Goal: Task Accomplishment & Management: Manage account settings

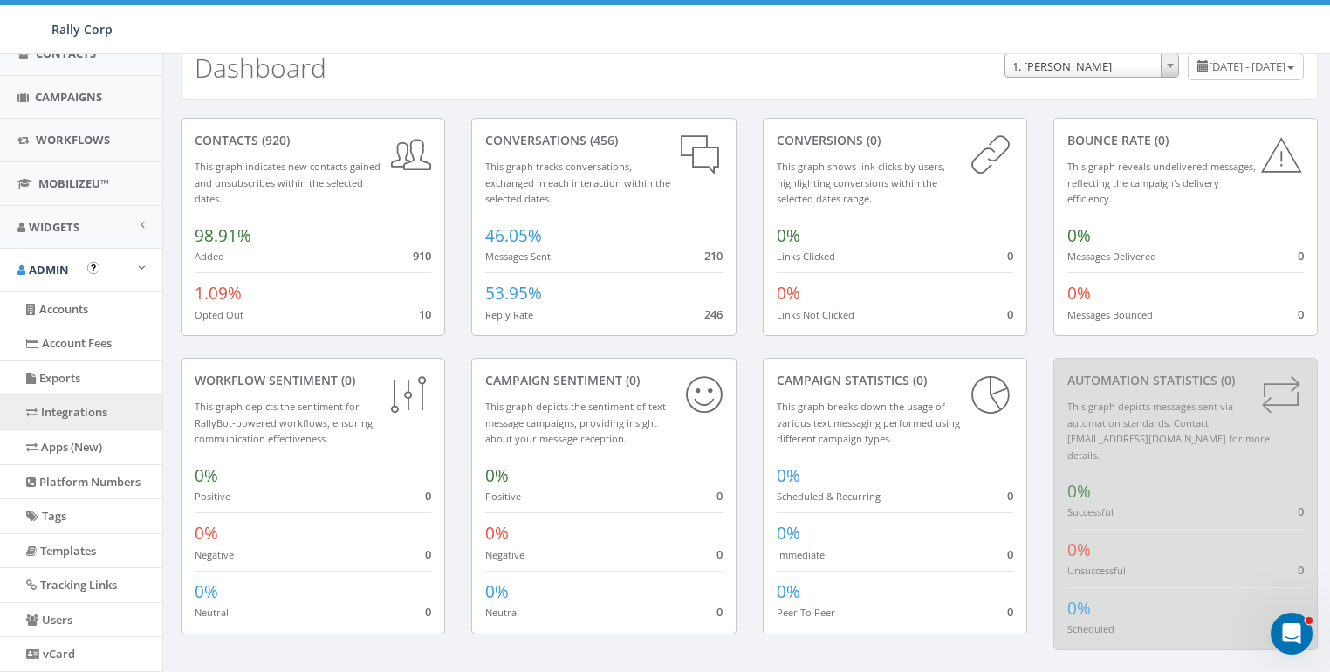
scroll to position [324, 0]
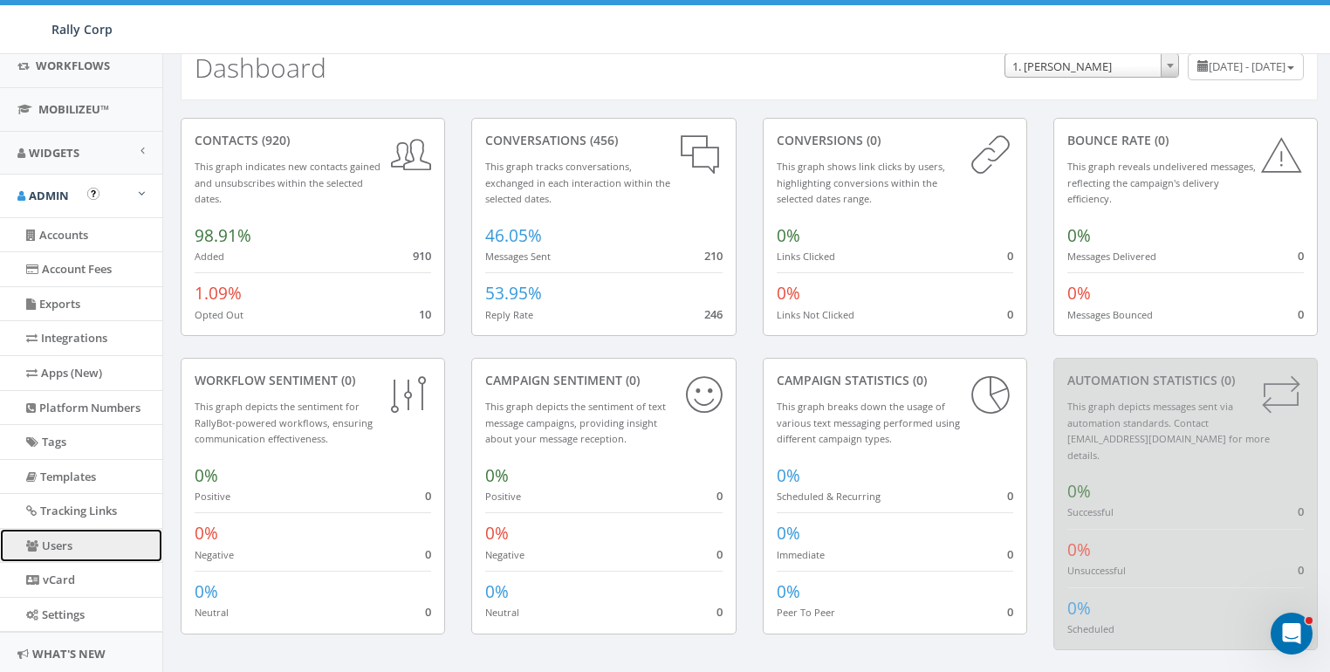
click at [51, 539] on link "Users" at bounding box center [81, 546] width 162 height 34
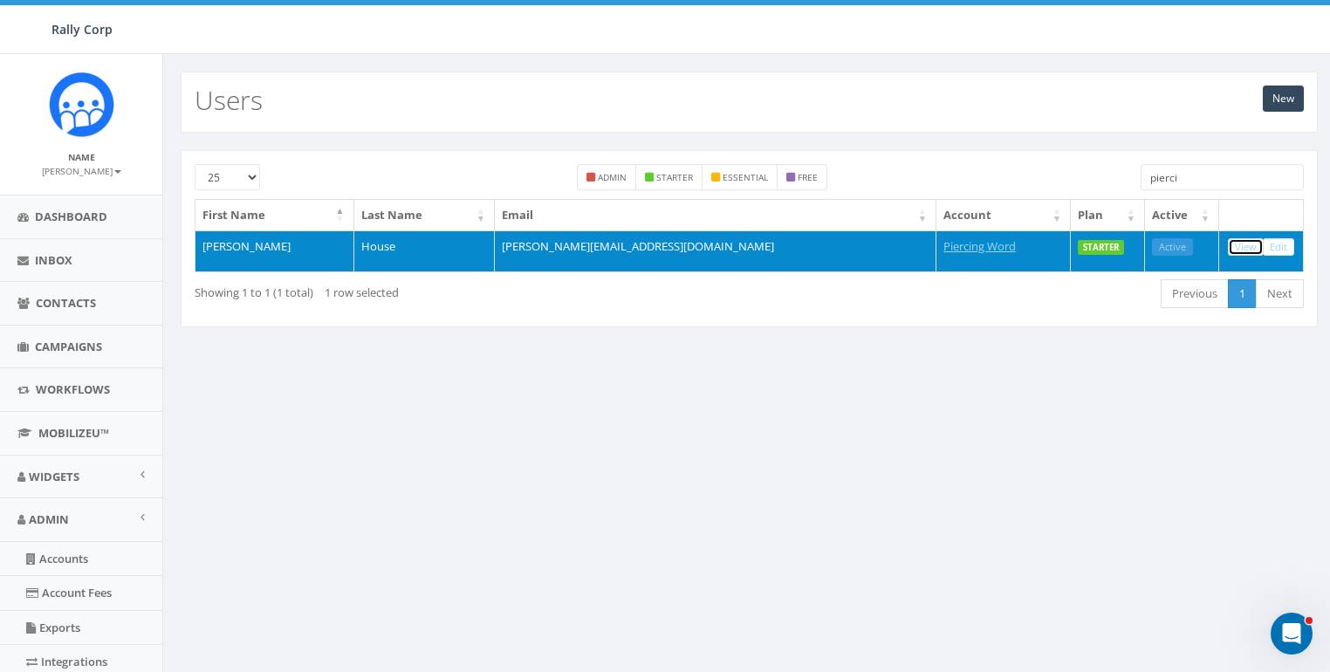
click at [1245, 243] on link "View" at bounding box center [1246, 247] width 36 height 18
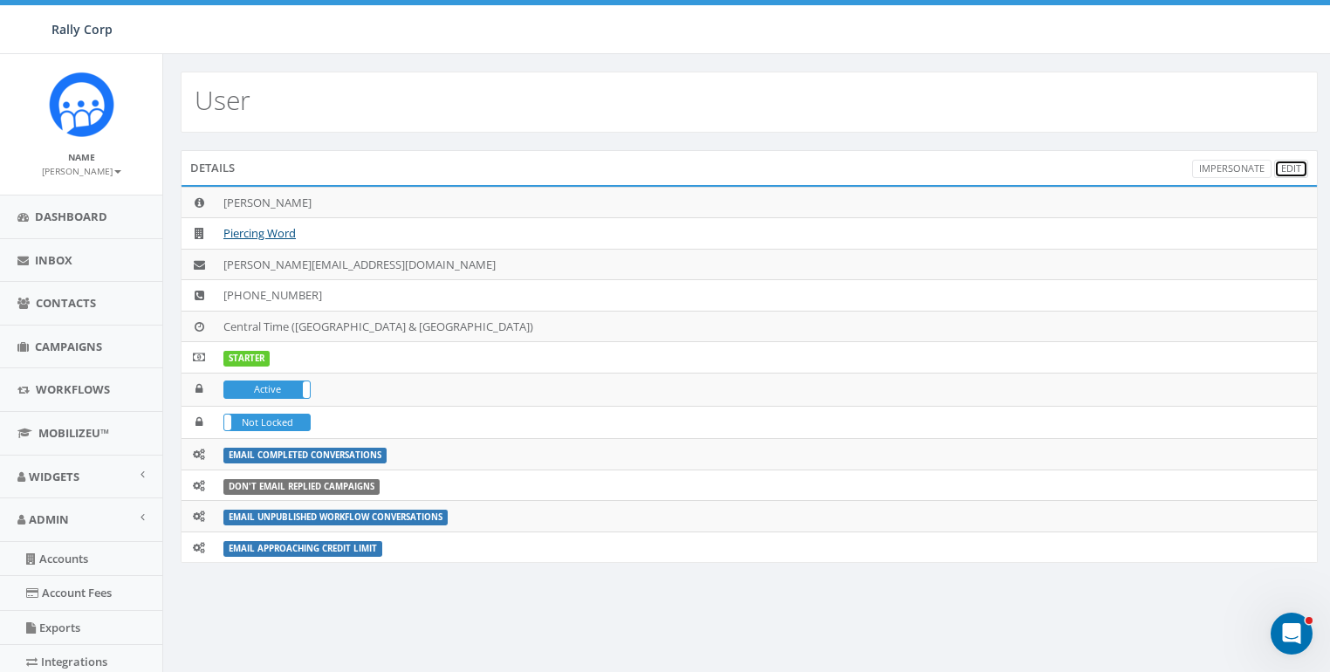
click at [1297, 168] on link "Edit" at bounding box center [1291, 169] width 34 height 18
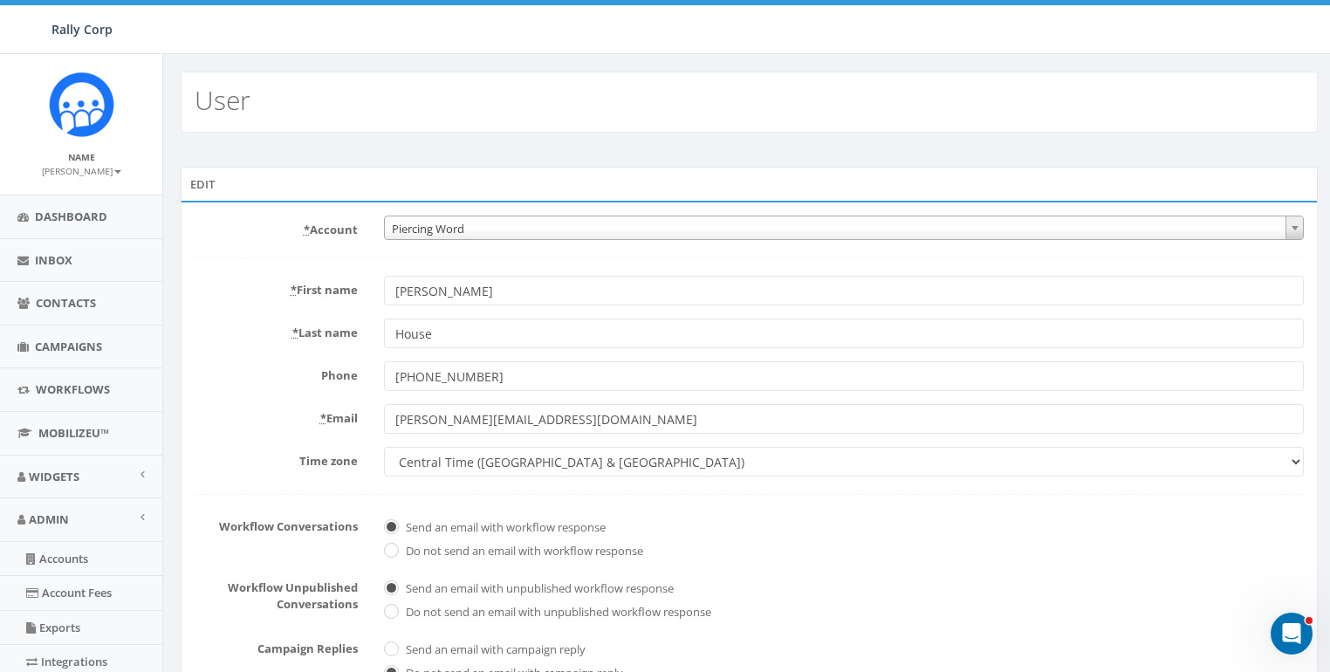
click at [256, 260] on form "* Account 10,000 Degrees 10 CAN, Inc. 180 Skate 1. James Martin 2Life Communiti…" at bounding box center [749, 512] width 1109 height 593
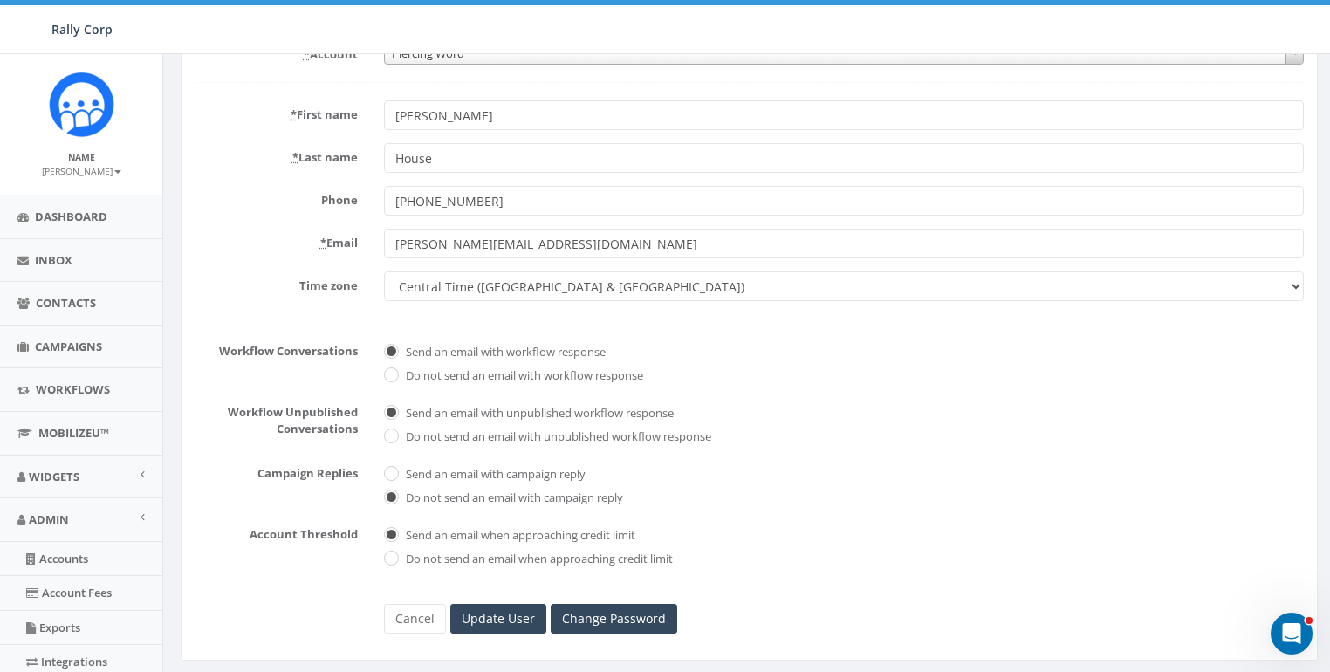
scroll to position [373, 0]
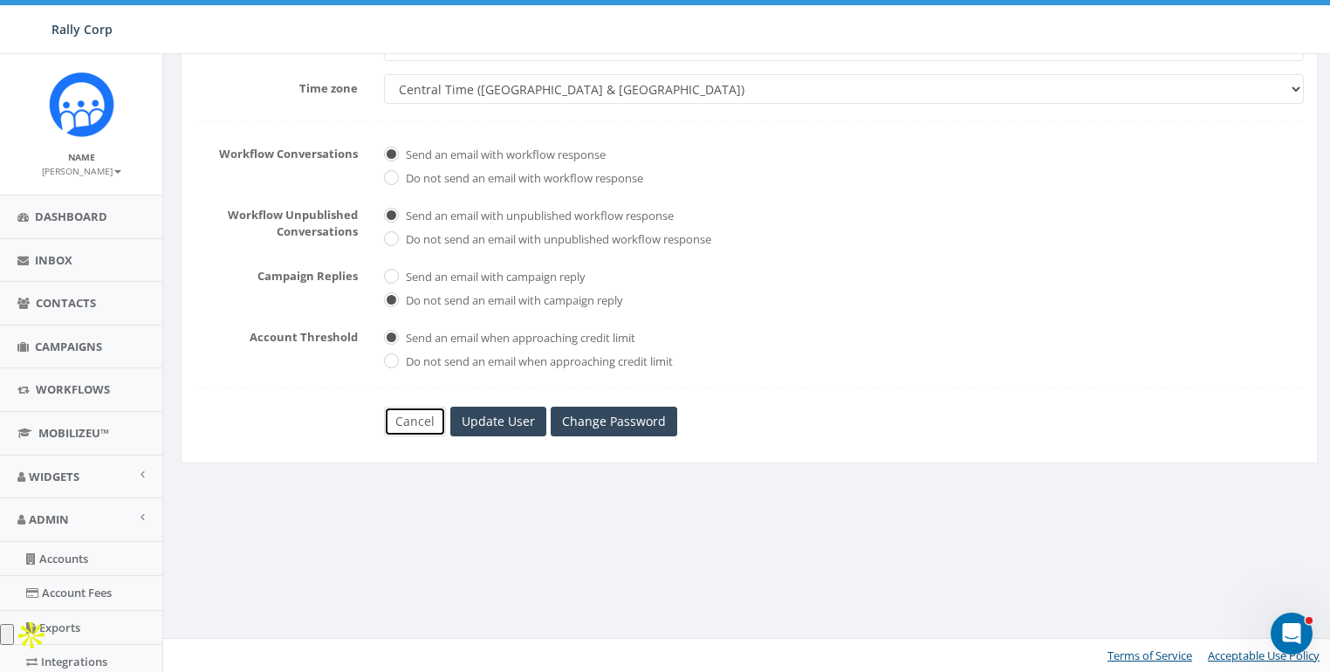
click at [414, 414] on link "Cancel" at bounding box center [415, 422] width 62 height 30
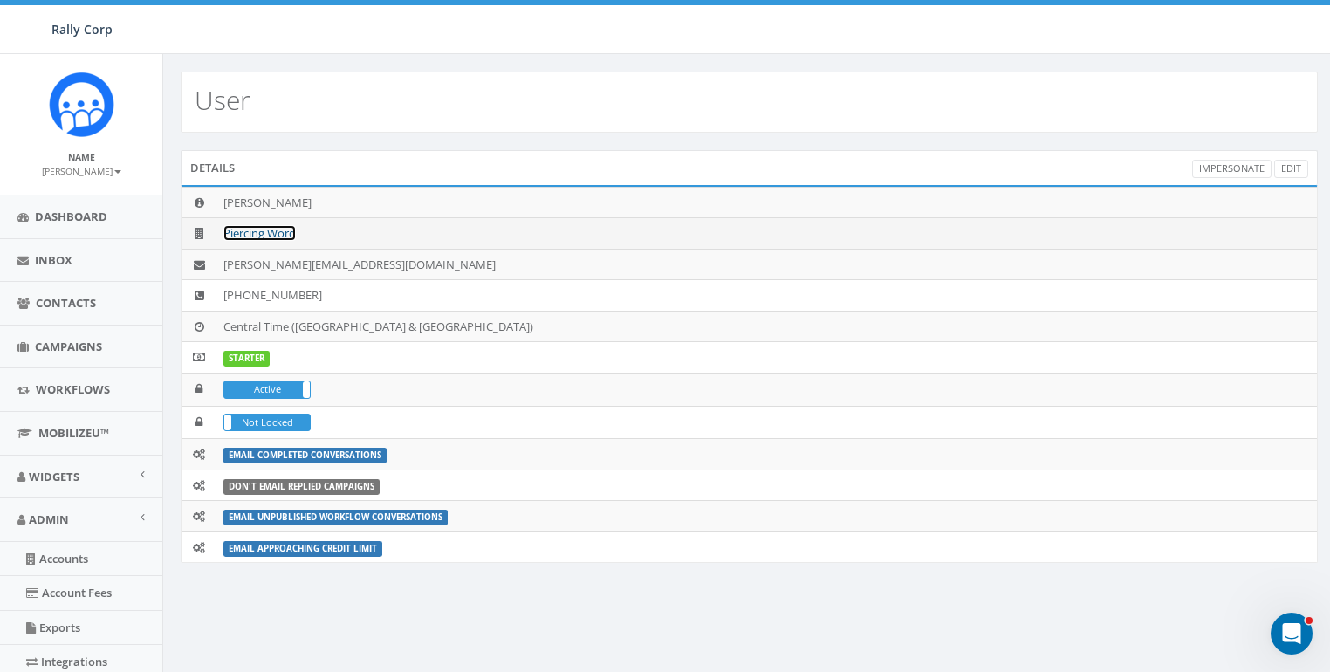
click at [253, 226] on link "Piercing Word" at bounding box center [259, 233] width 72 height 16
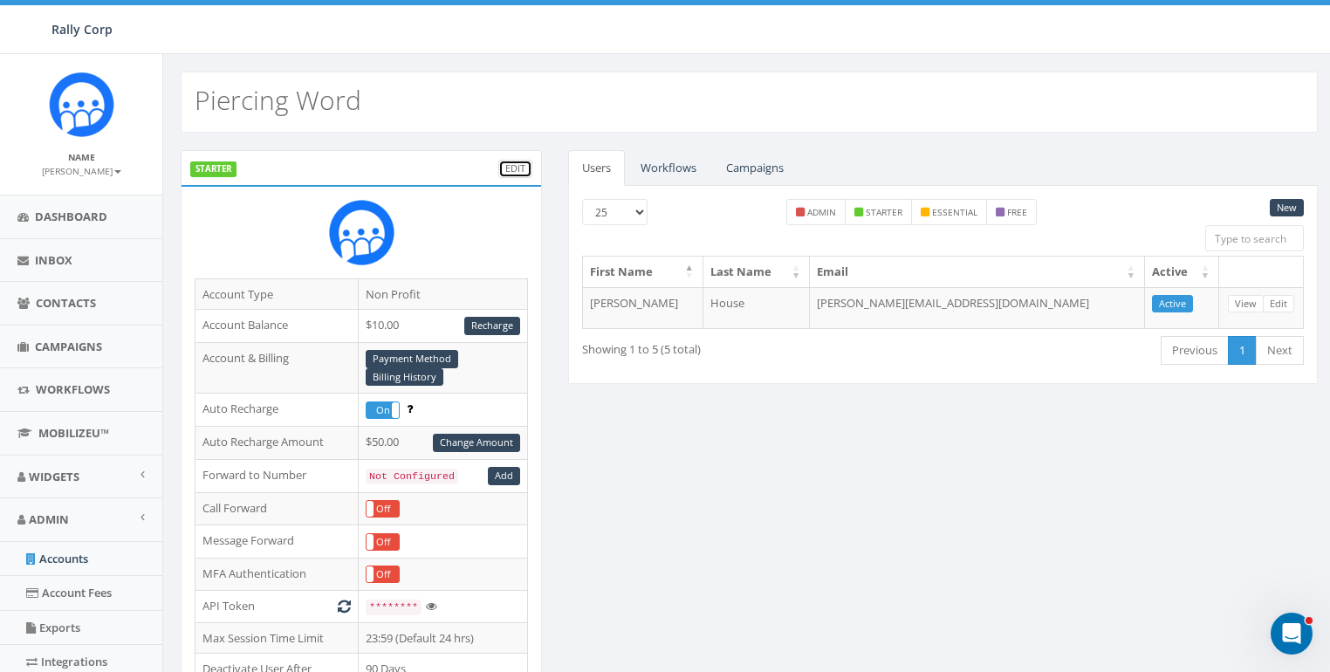
click at [515, 162] on link "Edit" at bounding box center [515, 169] width 34 height 18
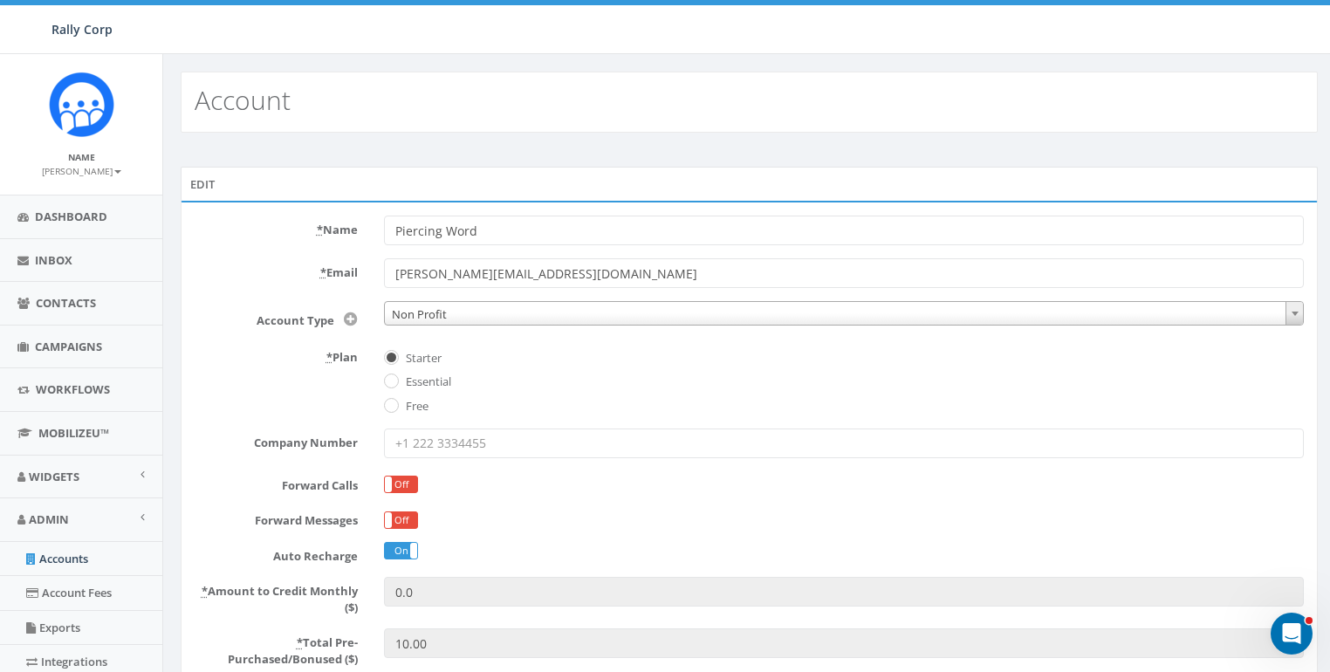
drag, startPoint x: 272, startPoint y: 358, endPoint x: 397, endPoint y: 371, distance: 125.5
click at [284, 360] on label "* Plan" at bounding box center [275, 354] width 189 height 23
click at [420, 380] on label "Essential" at bounding box center [426, 381] width 50 height 17
click at [395, 380] on input "Essential" at bounding box center [389, 382] width 11 height 11
radio input "true"
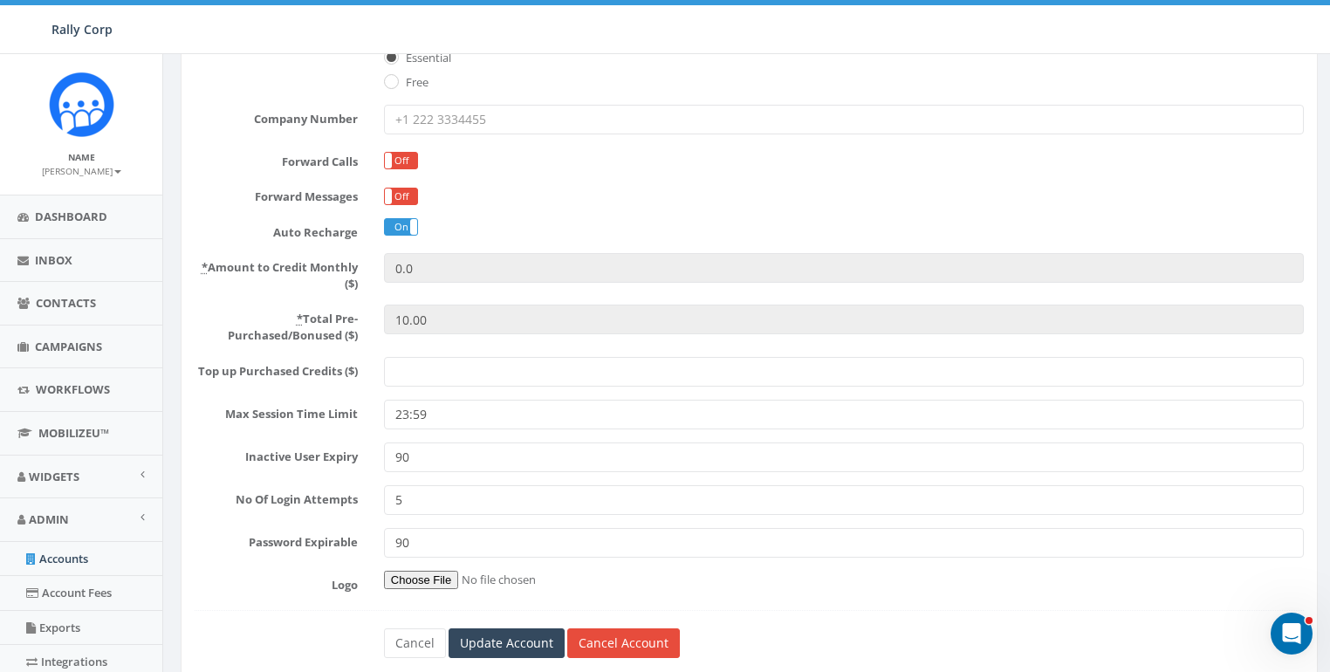
scroll to position [373, 0]
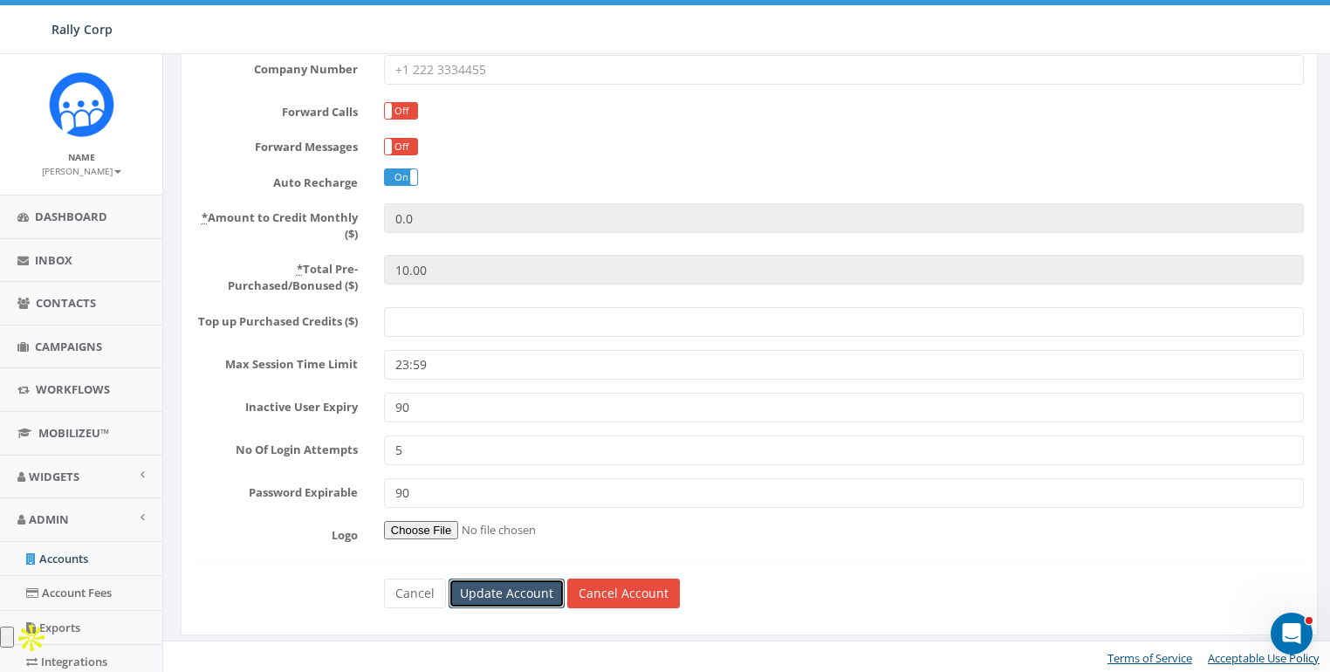
click at [496, 588] on input "Update Account" at bounding box center [506, 593] width 116 height 30
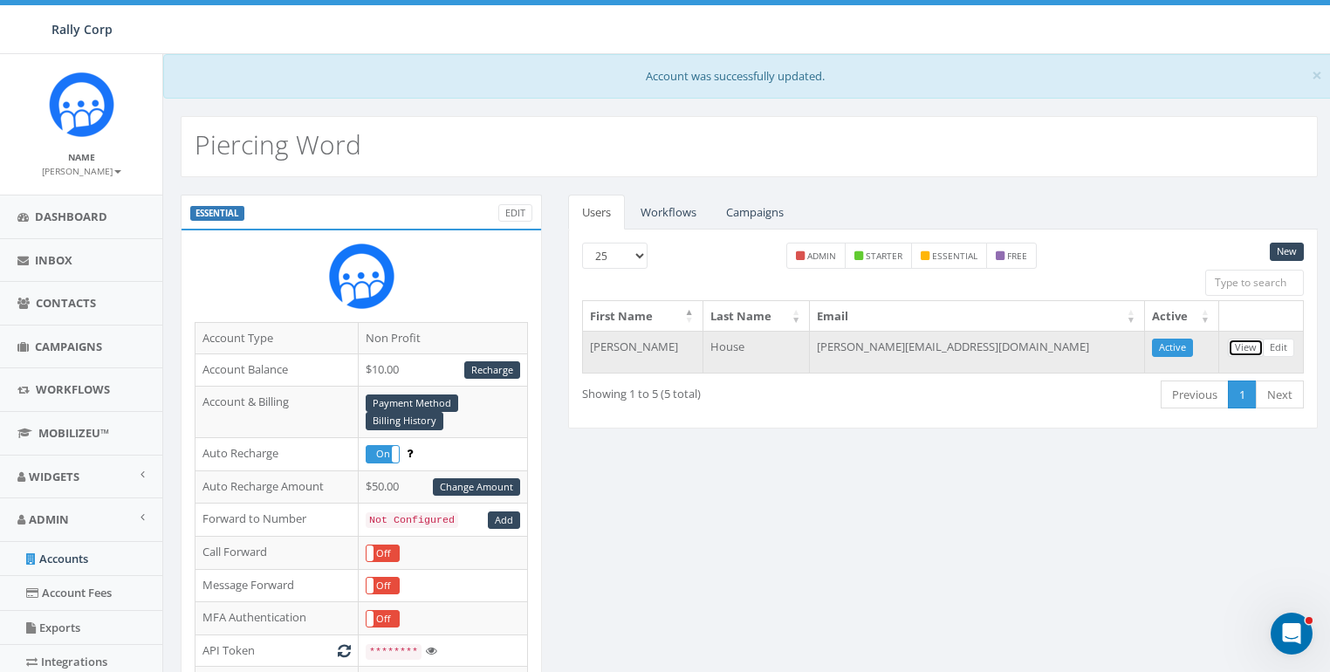
click at [1243, 346] on link "View" at bounding box center [1246, 348] width 36 height 18
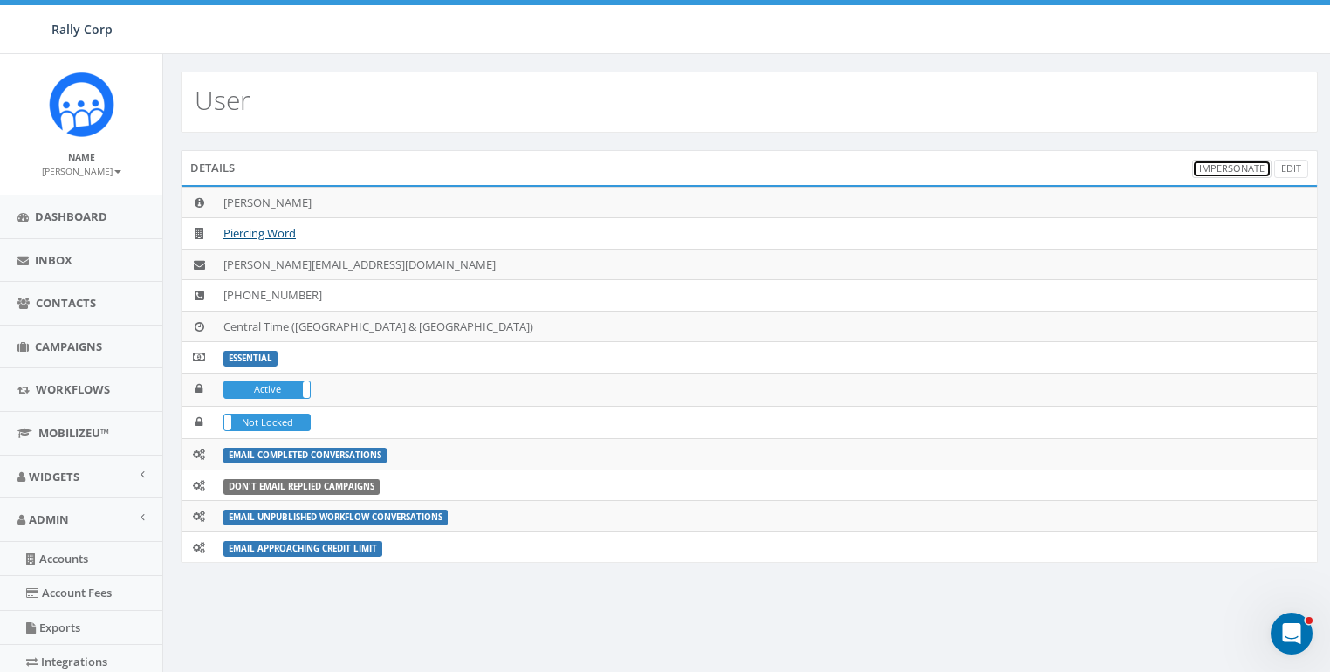
click at [1216, 168] on link "Impersonate" at bounding box center [1231, 169] width 79 height 18
